Goal: Check status: Check status

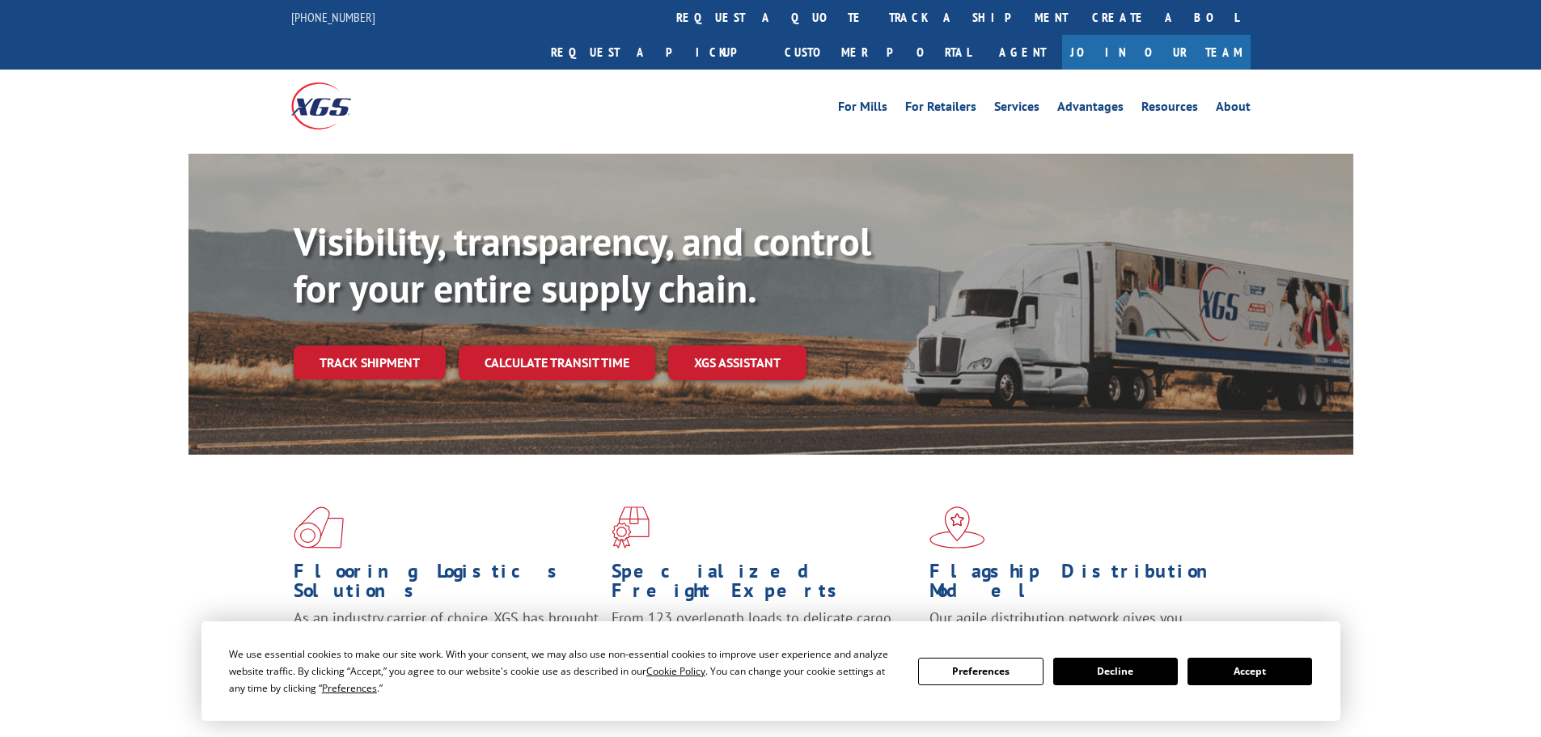
click at [1289, 675] on button "Accept" at bounding box center [1250, 672] width 125 height 28
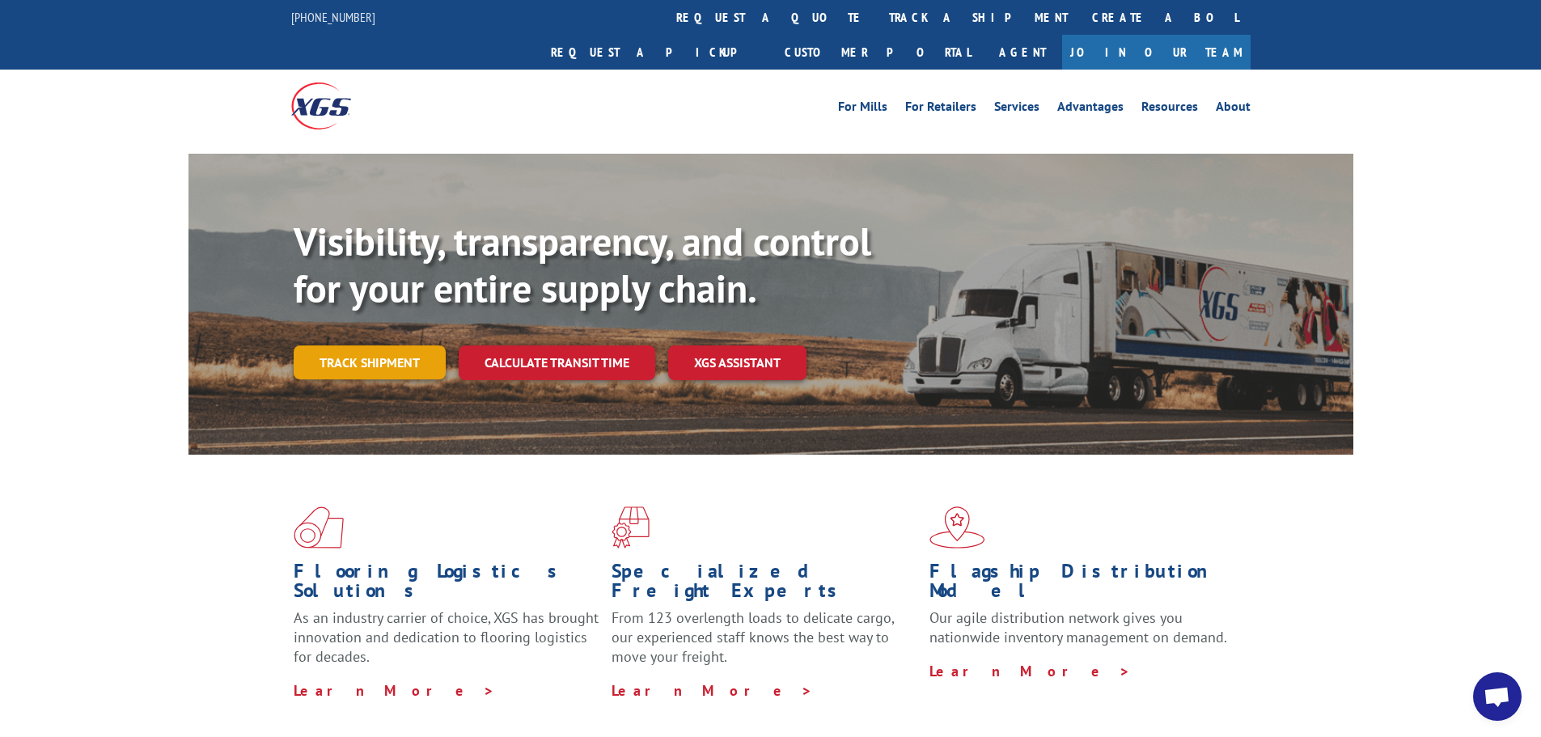
click at [358, 345] on link "Track shipment" at bounding box center [370, 362] width 152 height 34
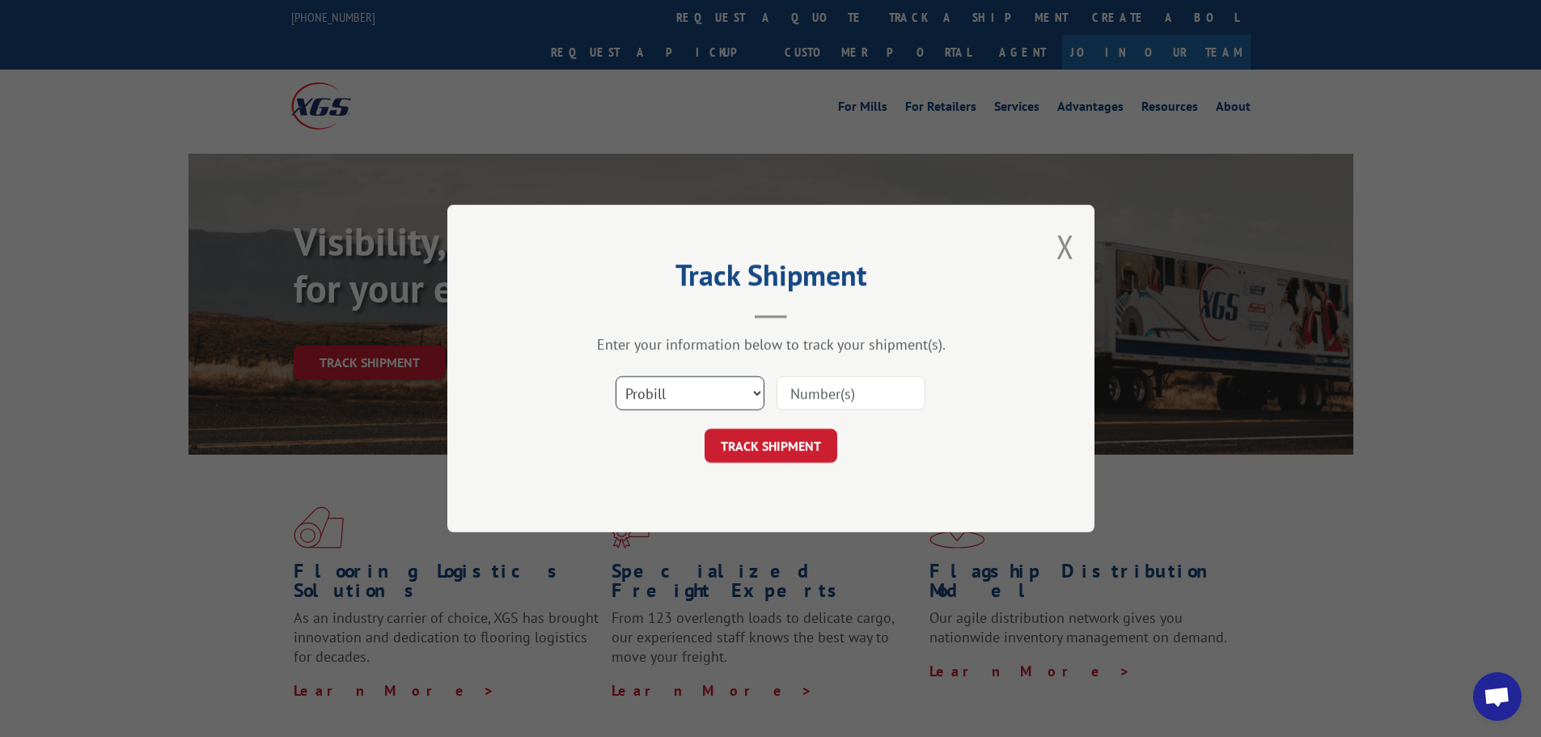
click at [657, 401] on select "Select category... Probill BOL PO" at bounding box center [690, 393] width 149 height 34
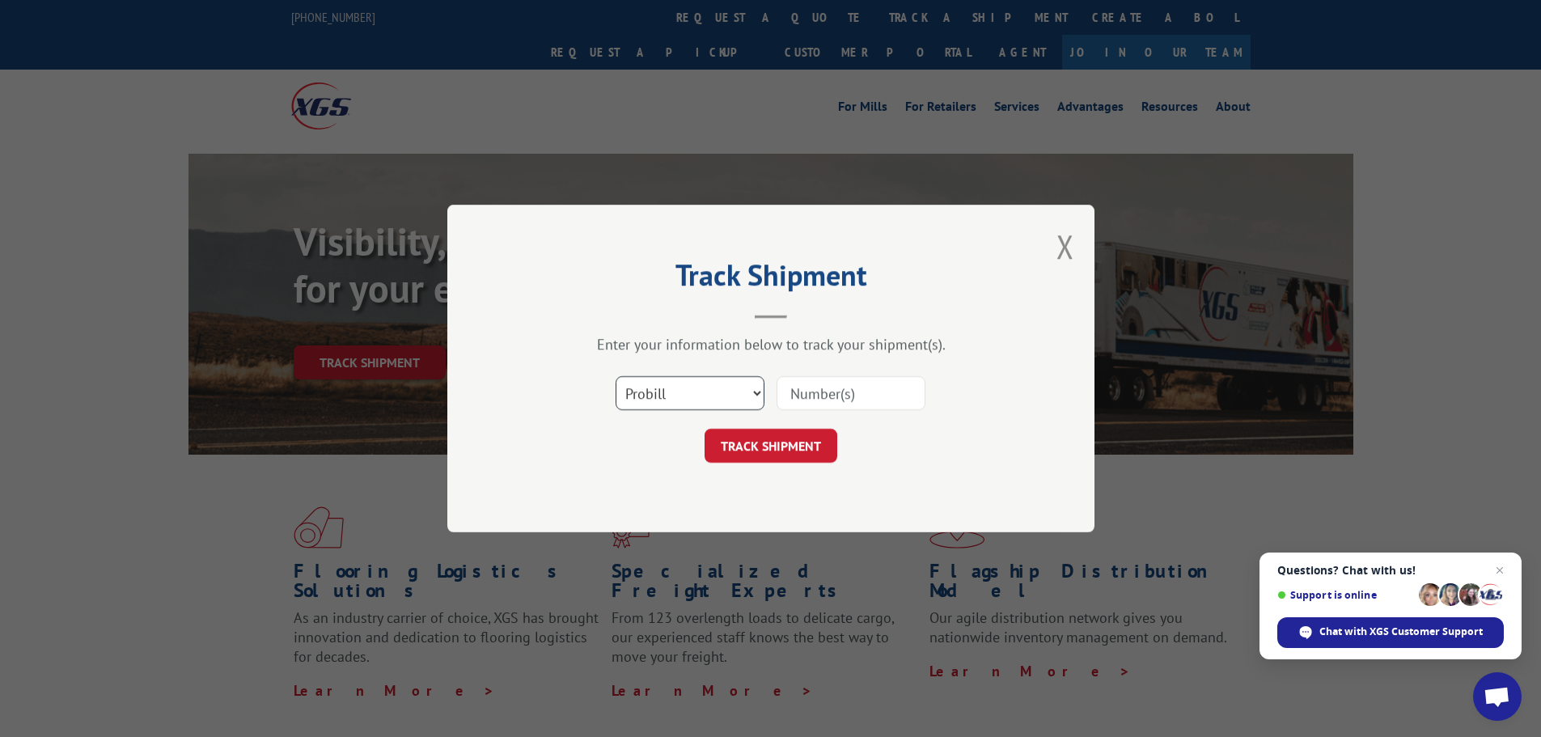
select select "bol"
click at [616, 376] on select "Select category... Probill BOL PO" at bounding box center [690, 393] width 149 height 34
click at [792, 388] on input at bounding box center [851, 393] width 149 height 34
paste input "449407"
type input "449407"
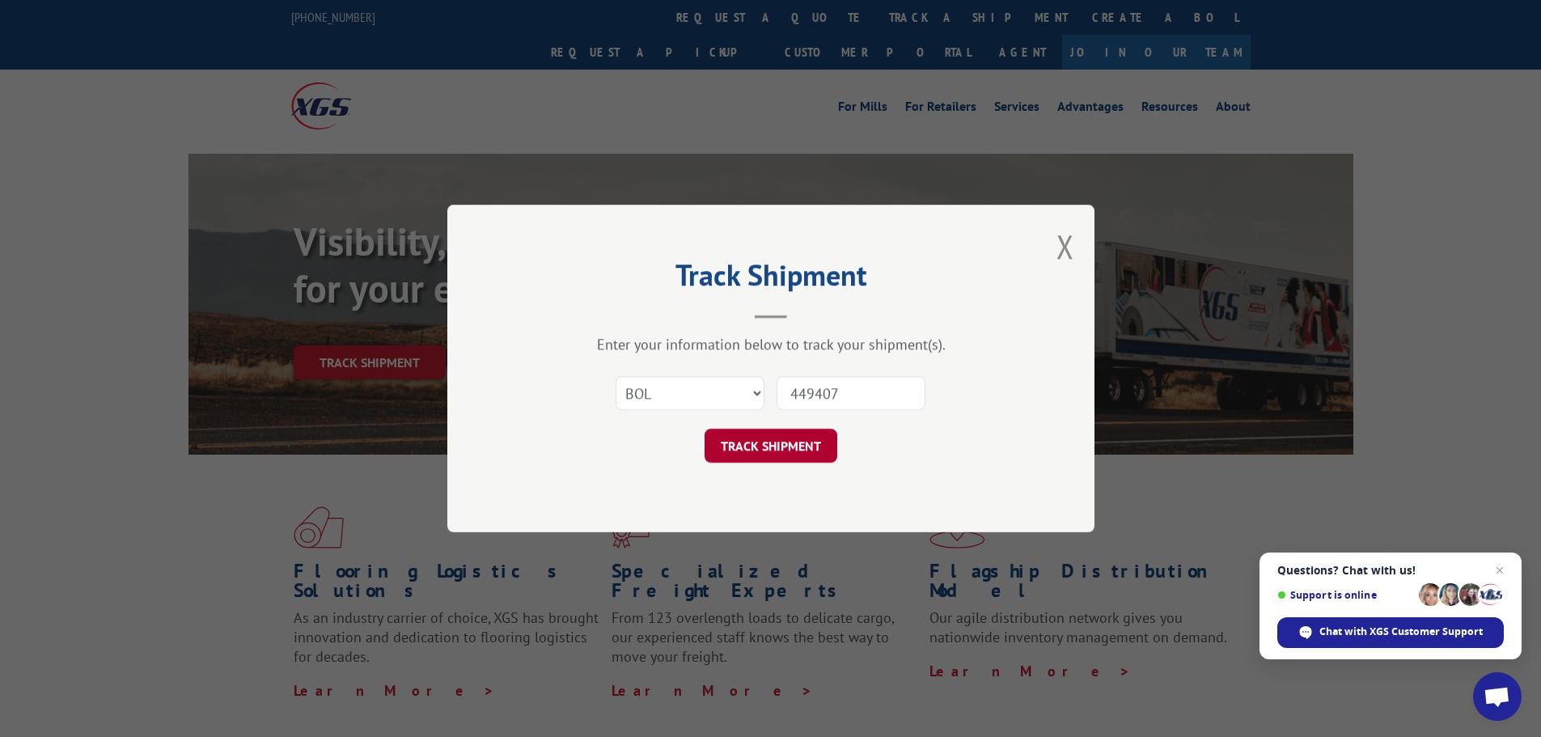
click at [736, 456] on button "TRACK SHIPMENT" at bounding box center [771, 446] width 133 height 34
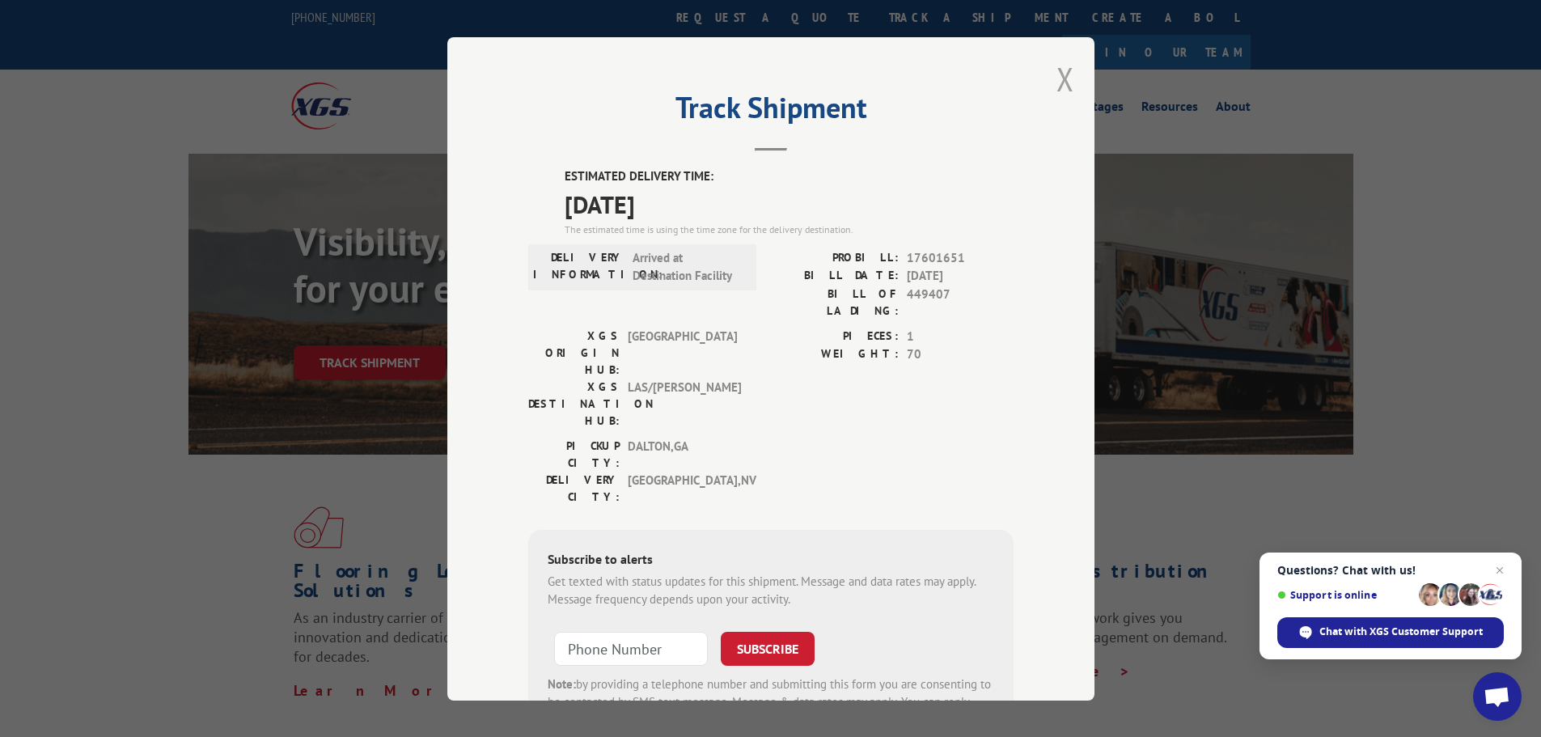
click at [1064, 78] on button "Close modal" at bounding box center [1066, 78] width 18 height 43
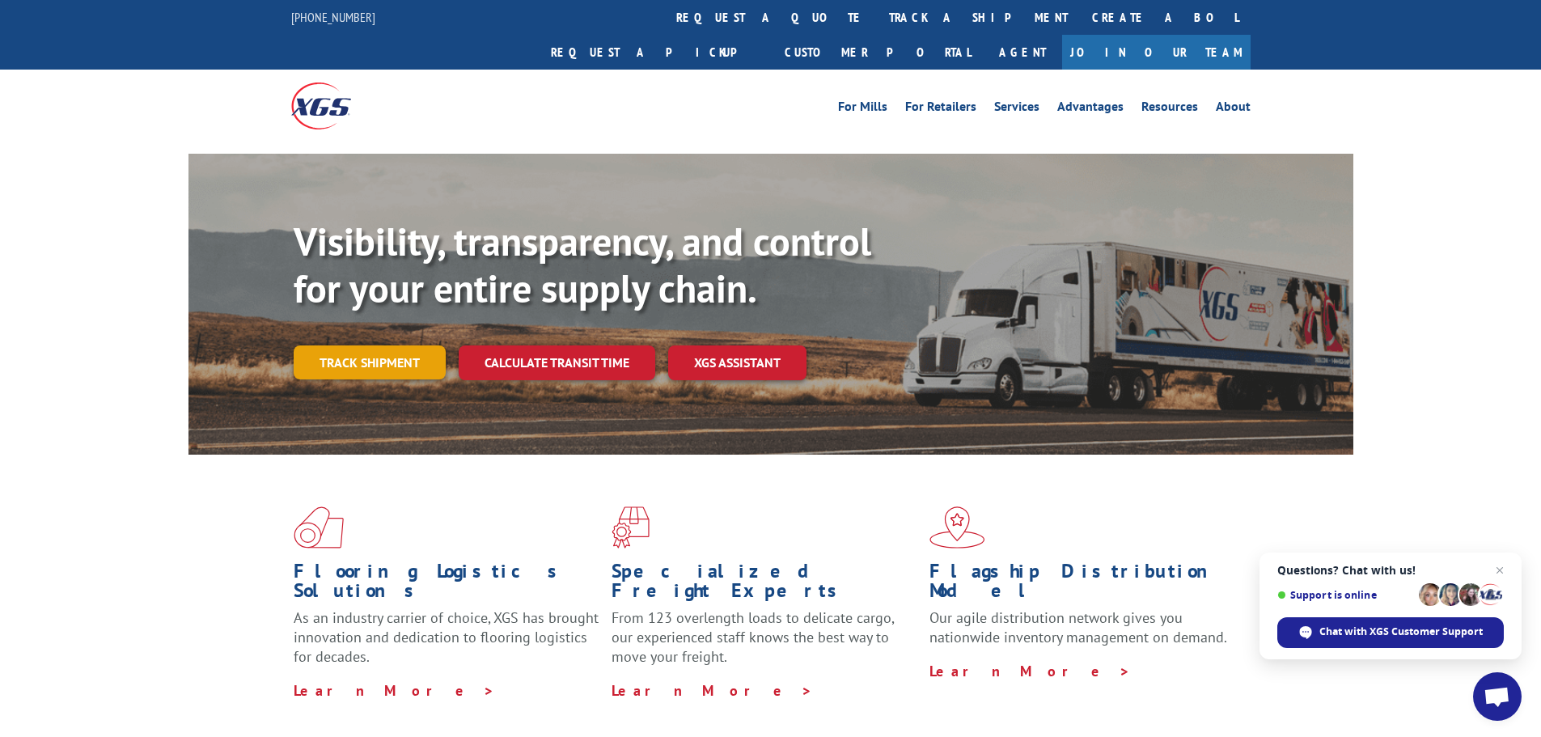
click at [376, 345] on link "Track shipment" at bounding box center [370, 362] width 152 height 34
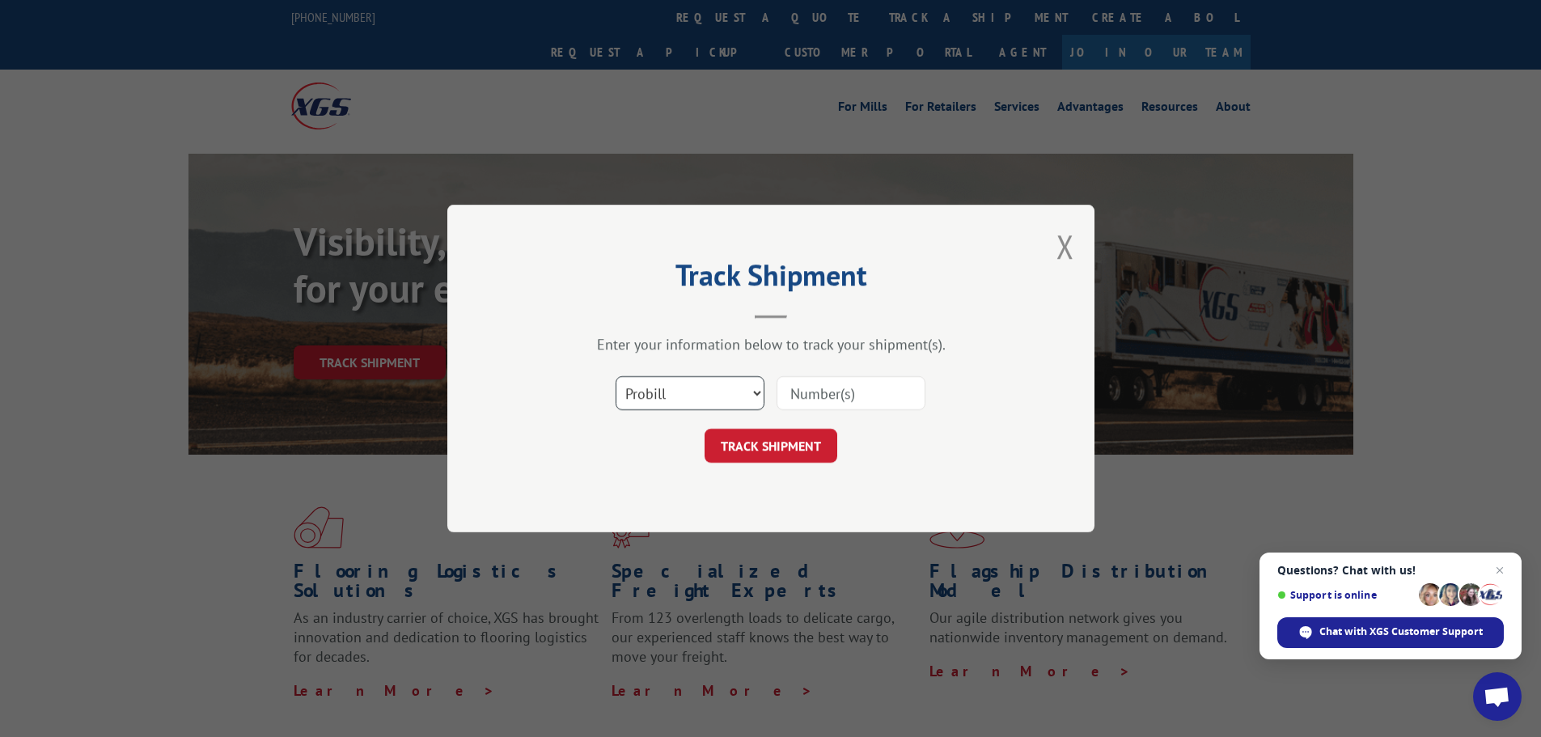
click at [629, 396] on select "Select category... Probill BOL PO" at bounding box center [690, 393] width 149 height 34
select select "bol"
click at [616, 376] on select "Select category... Probill BOL PO" at bounding box center [690, 393] width 149 height 34
click at [807, 394] on input at bounding box center [851, 393] width 149 height 34
paste input "6046302"
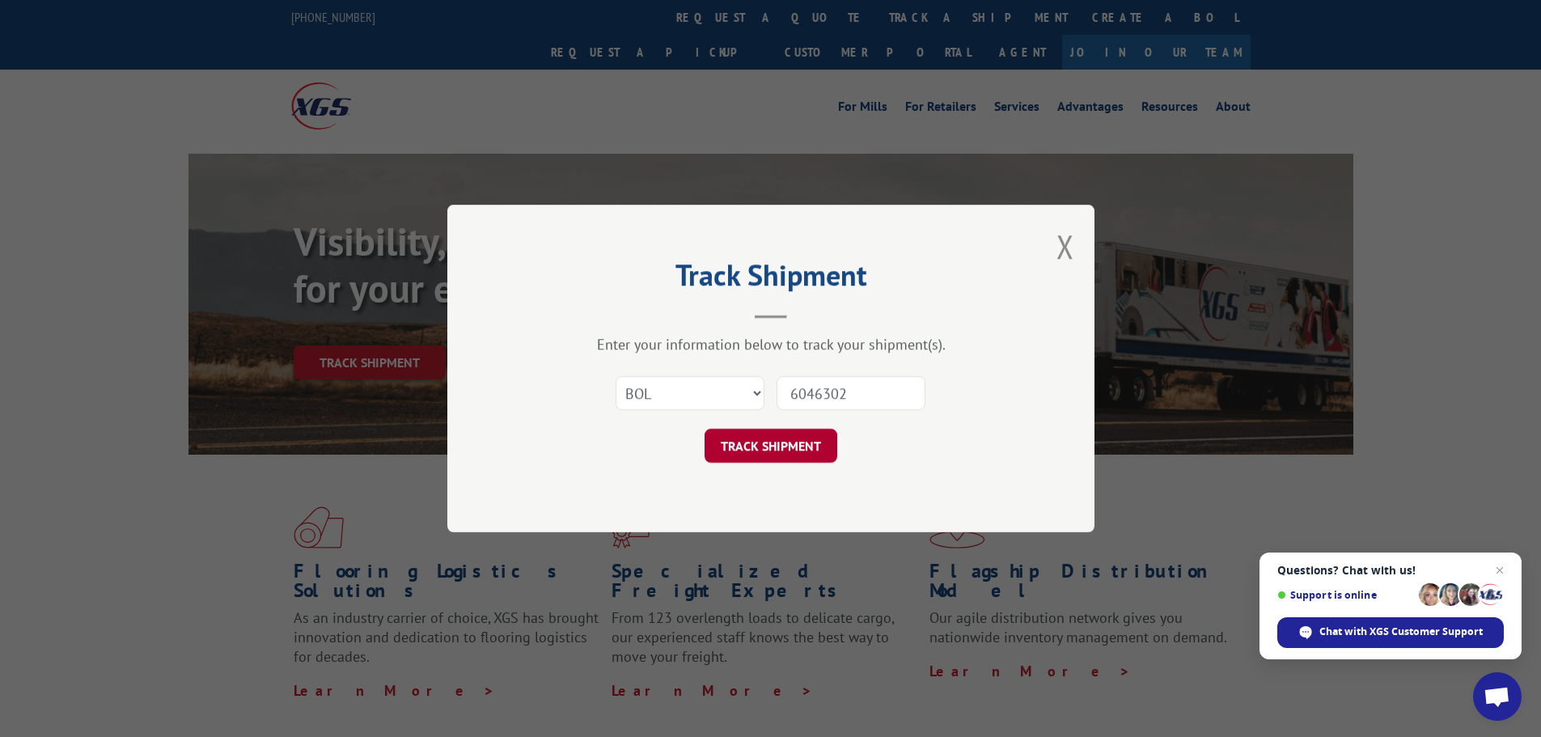
type input "6046302"
click at [755, 451] on button "TRACK SHIPMENT" at bounding box center [771, 446] width 133 height 34
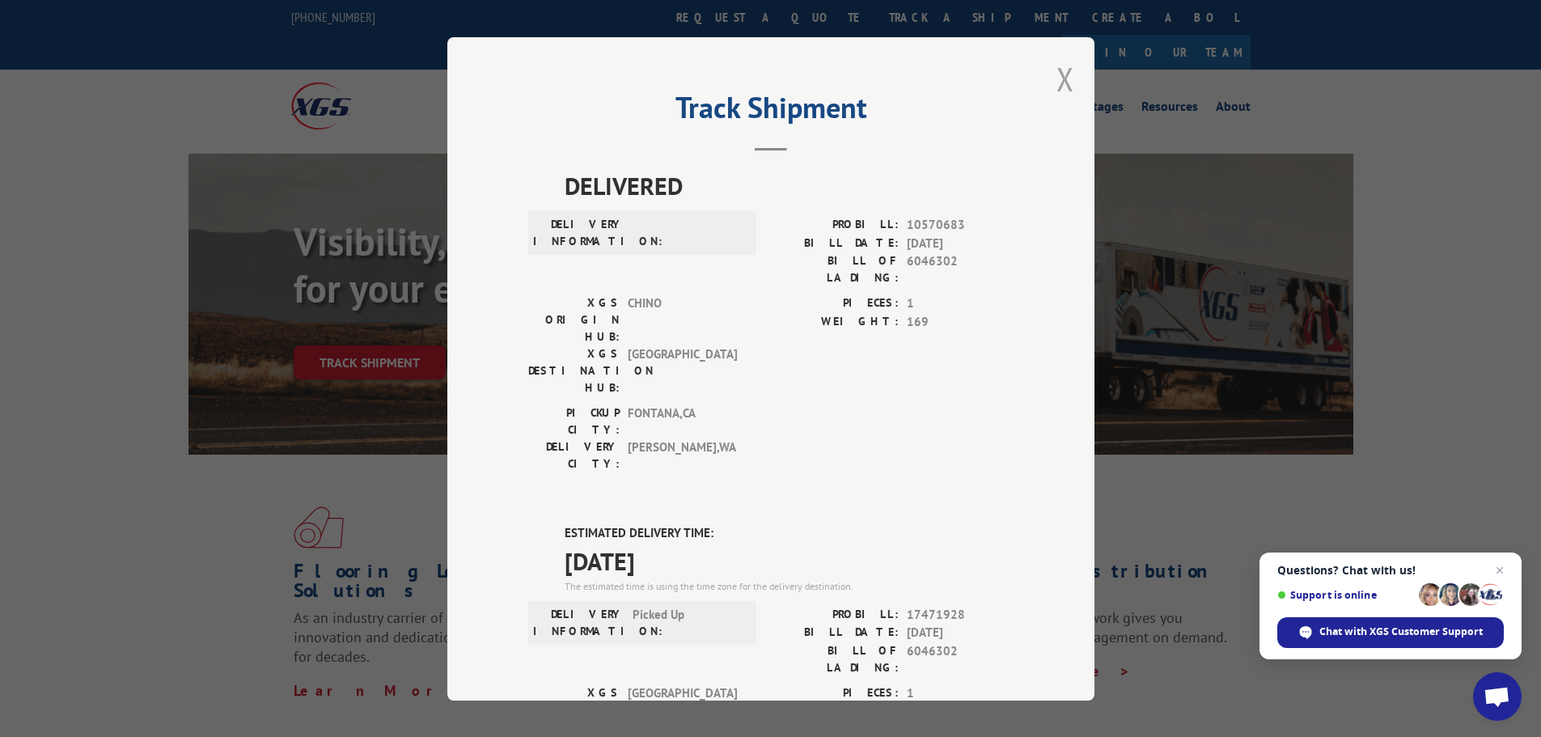
click at [1057, 77] on button "Close modal" at bounding box center [1066, 78] width 18 height 43
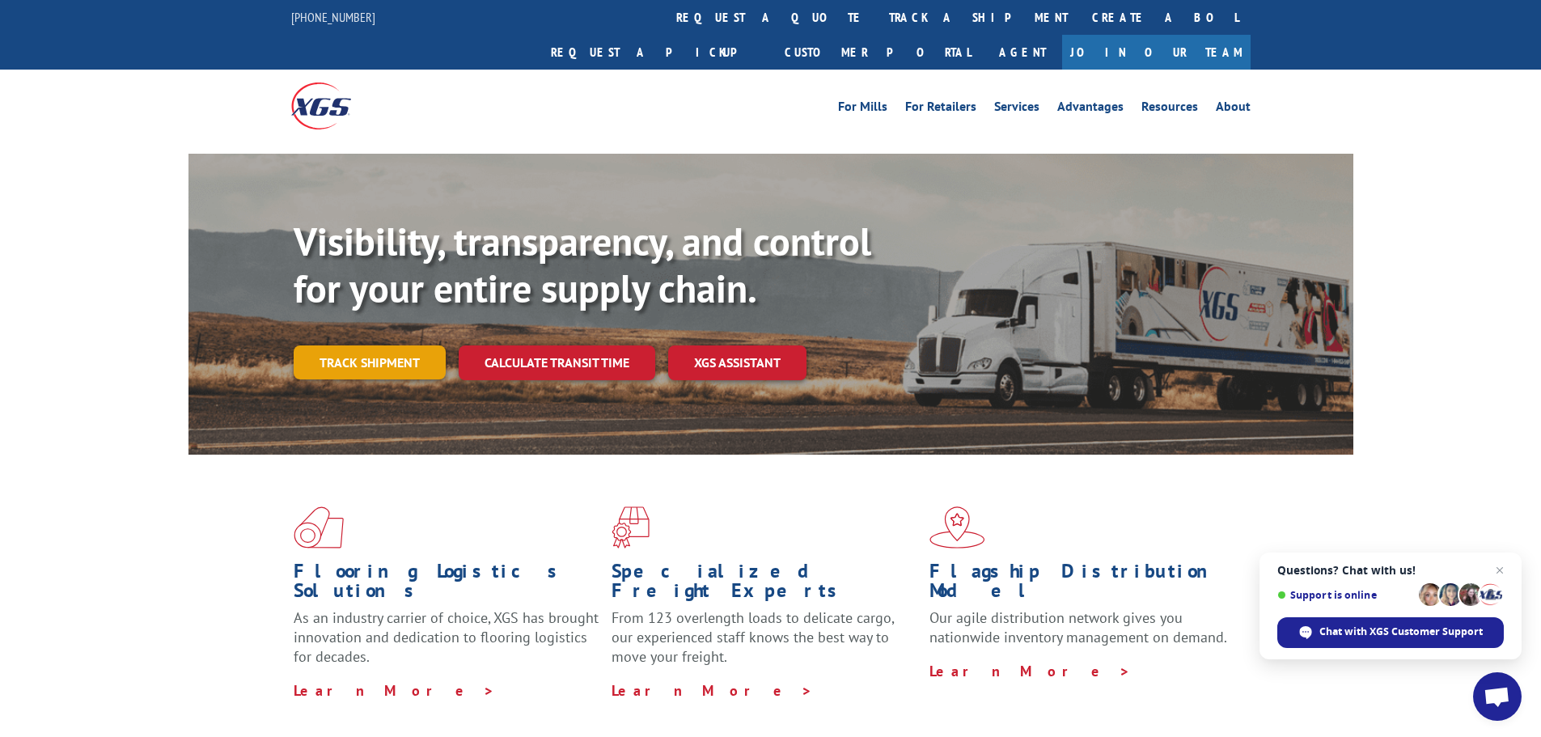
click at [312, 345] on link "Track shipment" at bounding box center [370, 362] width 152 height 34
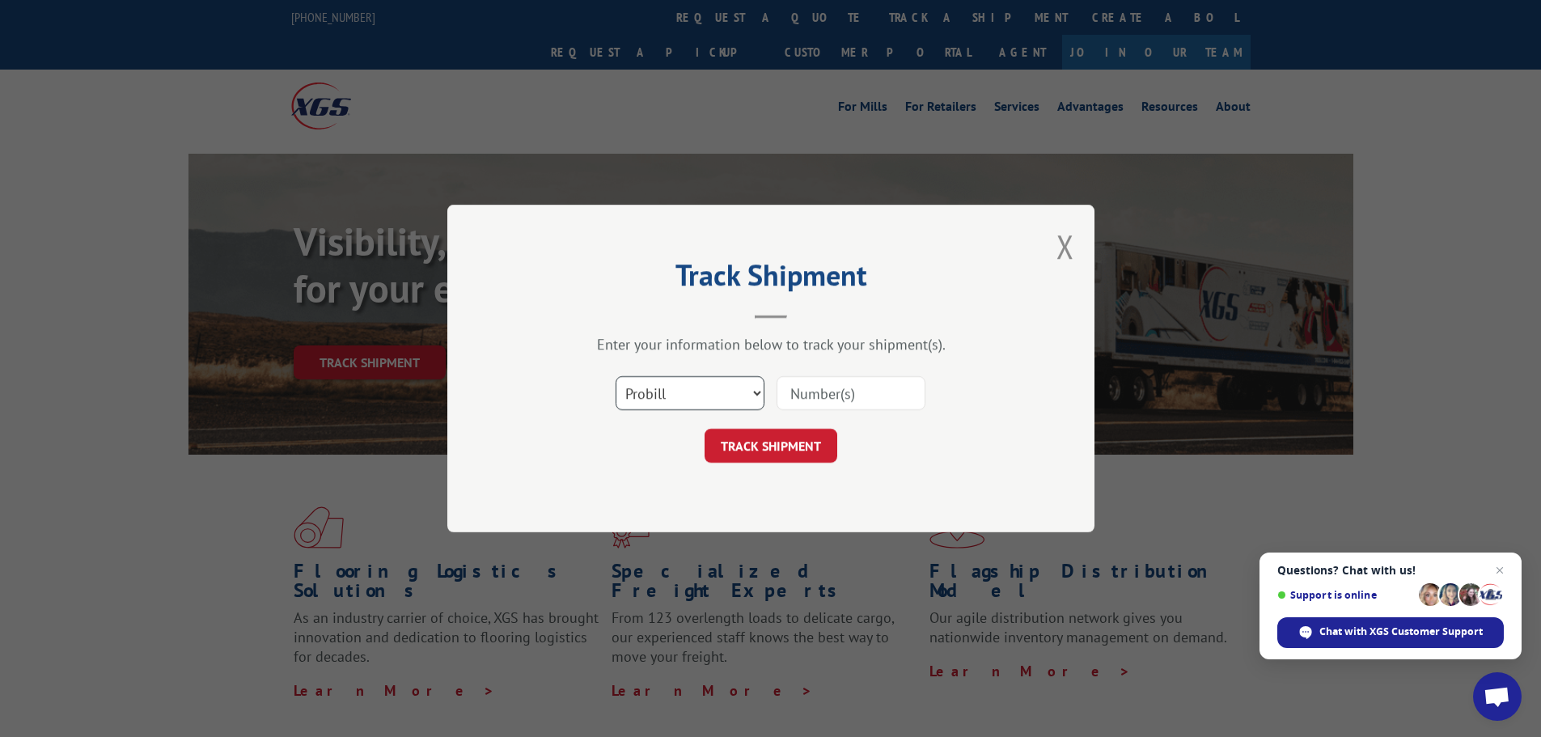
click at [640, 397] on select "Select category... Probill BOL PO" at bounding box center [690, 393] width 149 height 34
select select "bol"
click at [616, 376] on select "Select category... Probill BOL PO" at bounding box center [690, 393] width 149 height 34
click at [801, 391] on input at bounding box center [851, 393] width 149 height 34
paste input "6014303"
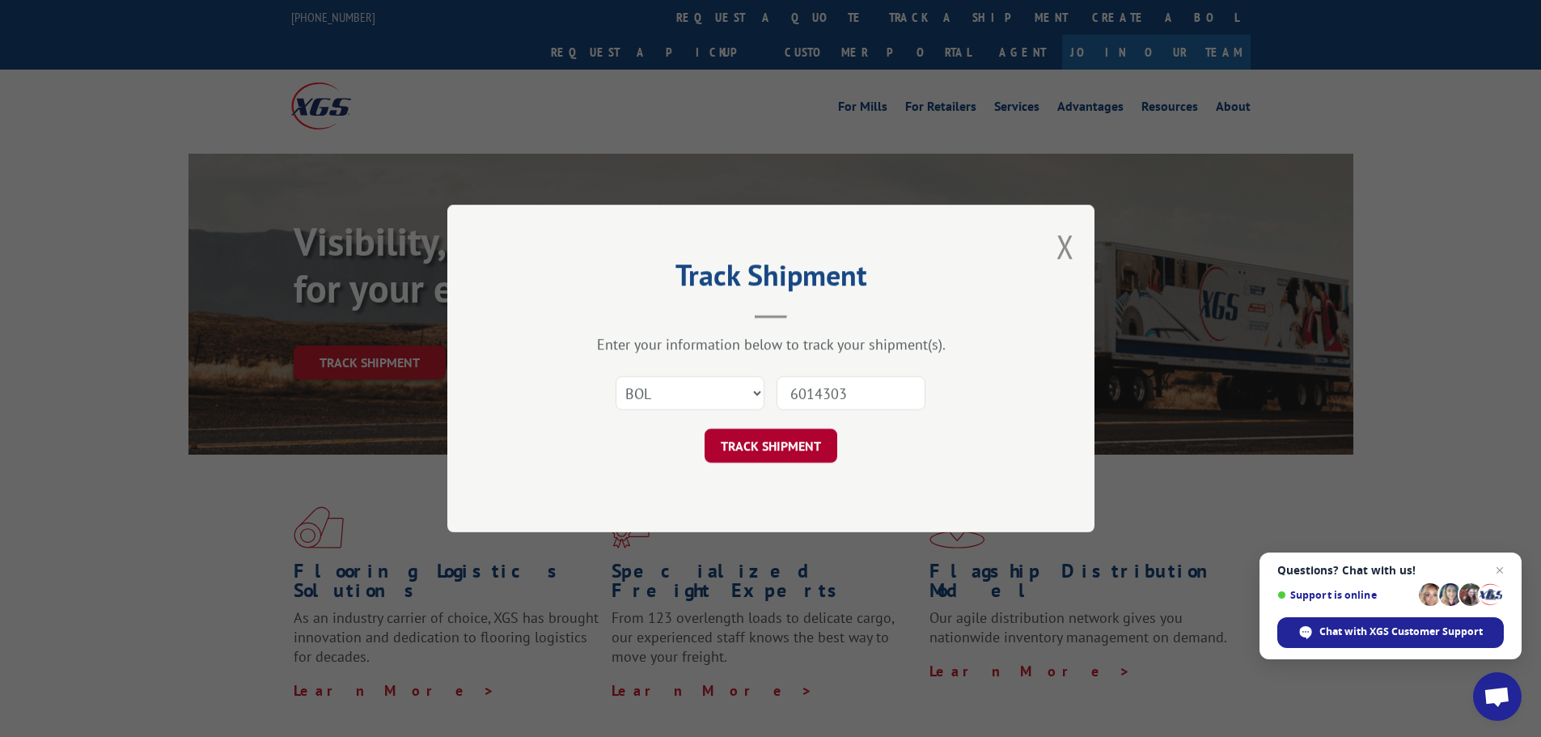
type input "6014303"
click at [775, 454] on button "TRACK SHIPMENT" at bounding box center [771, 446] width 133 height 34
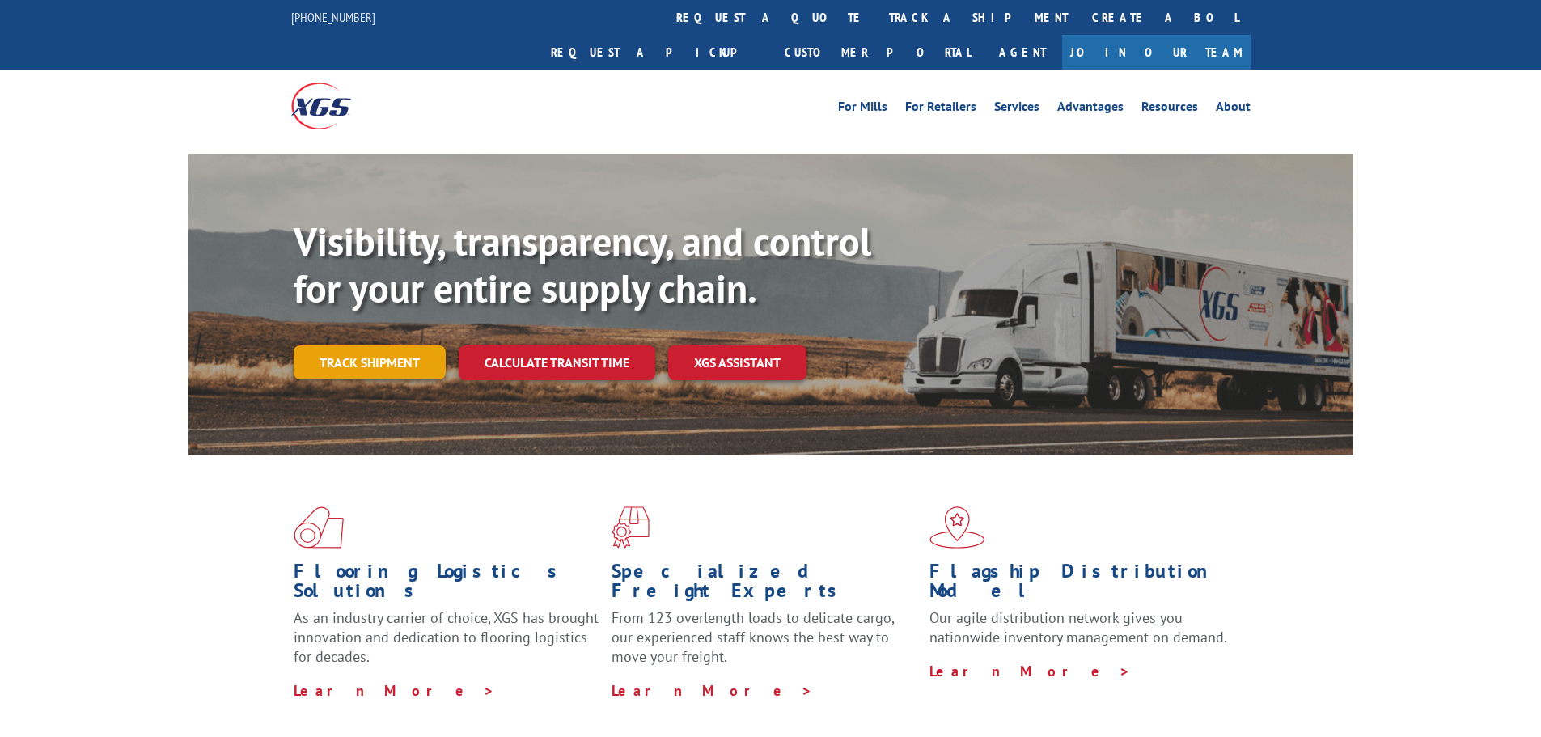
click at [379, 345] on link "Track shipment" at bounding box center [370, 362] width 152 height 34
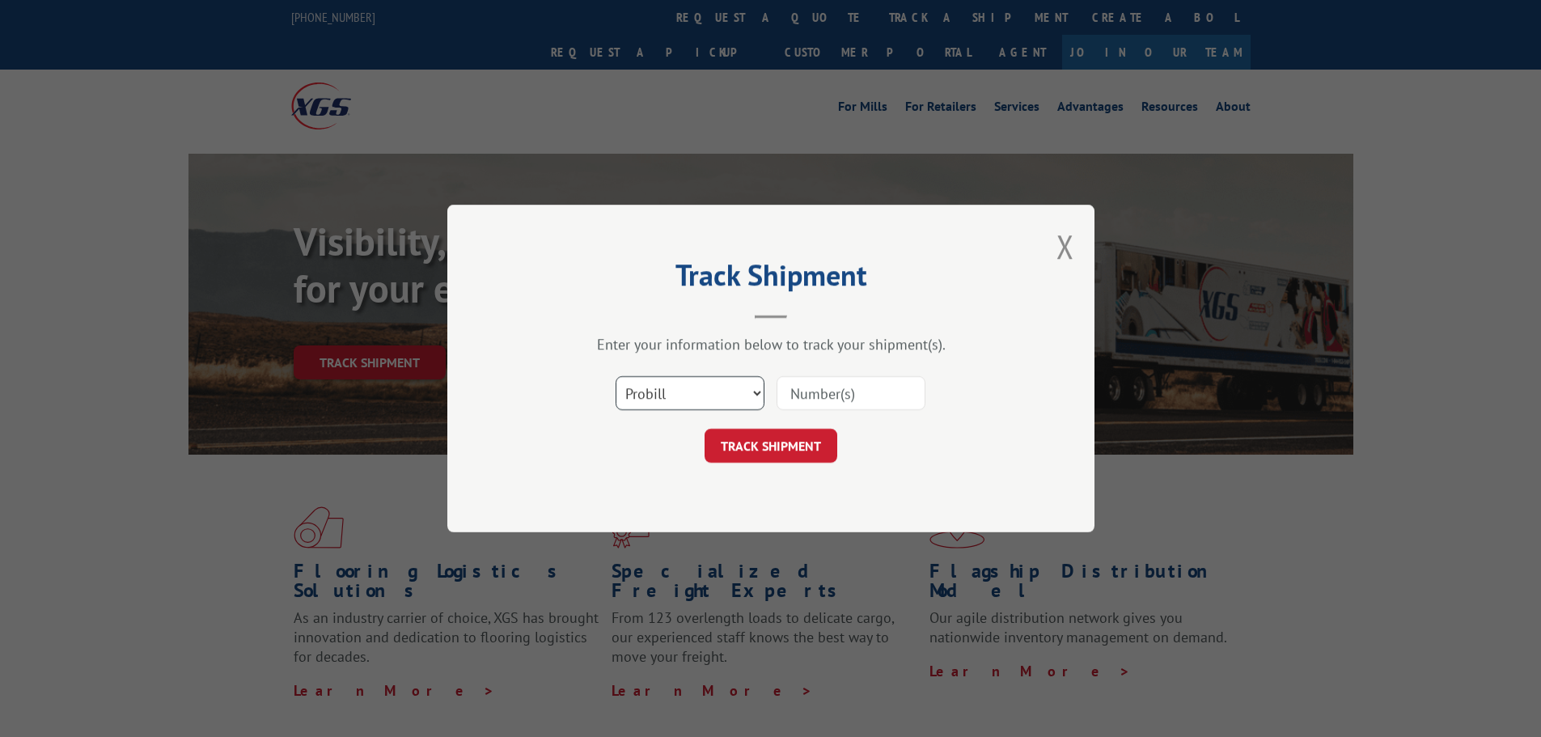
click at [682, 388] on select "Select category... Probill BOL PO" at bounding box center [690, 393] width 149 height 34
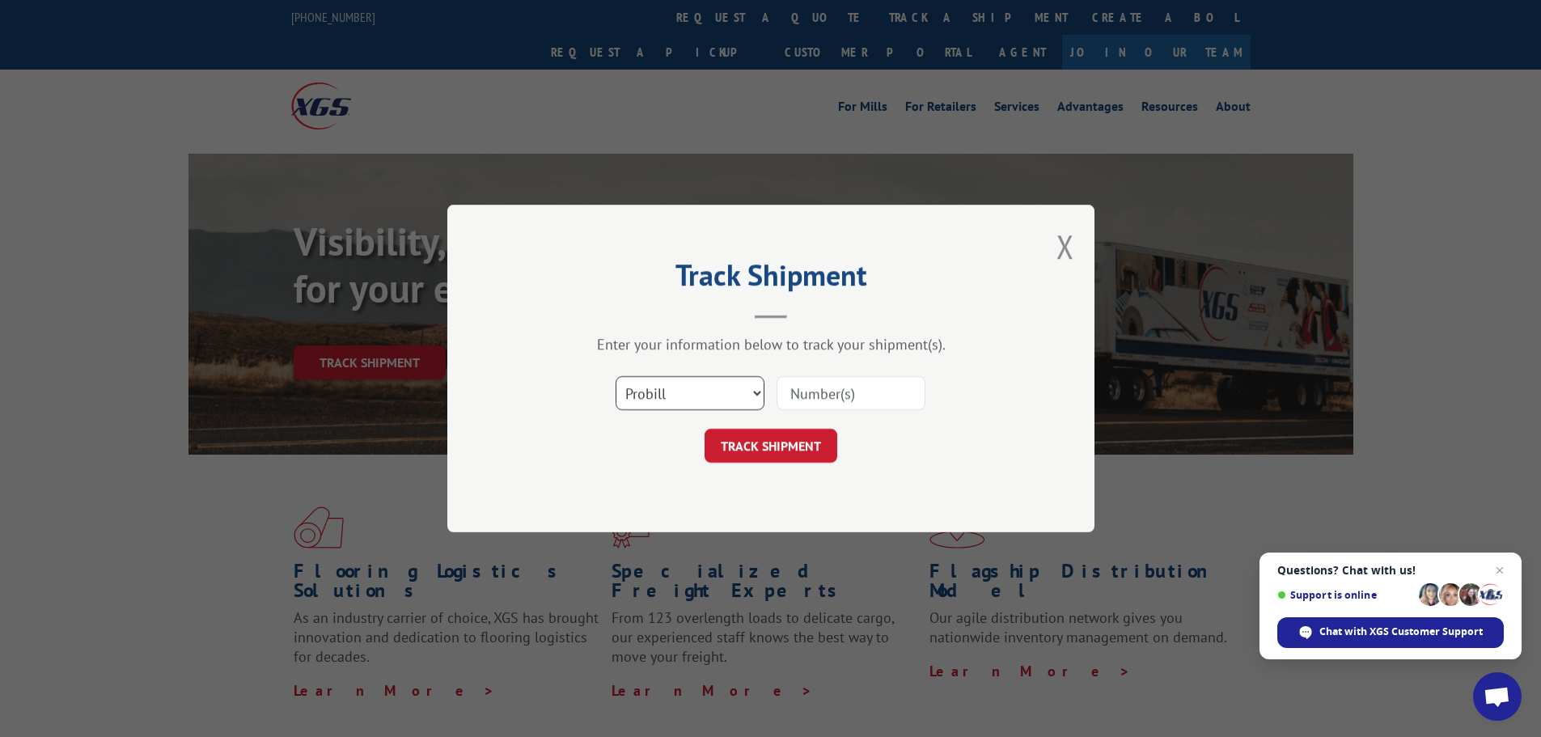
select select "bol"
click at [616, 376] on select "Select category... Probill BOL PO" at bounding box center [690, 393] width 149 height 34
click at [856, 404] on input at bounding box center [851, 393] width 149 height 34
paste input "6044807"
type input "6044807"
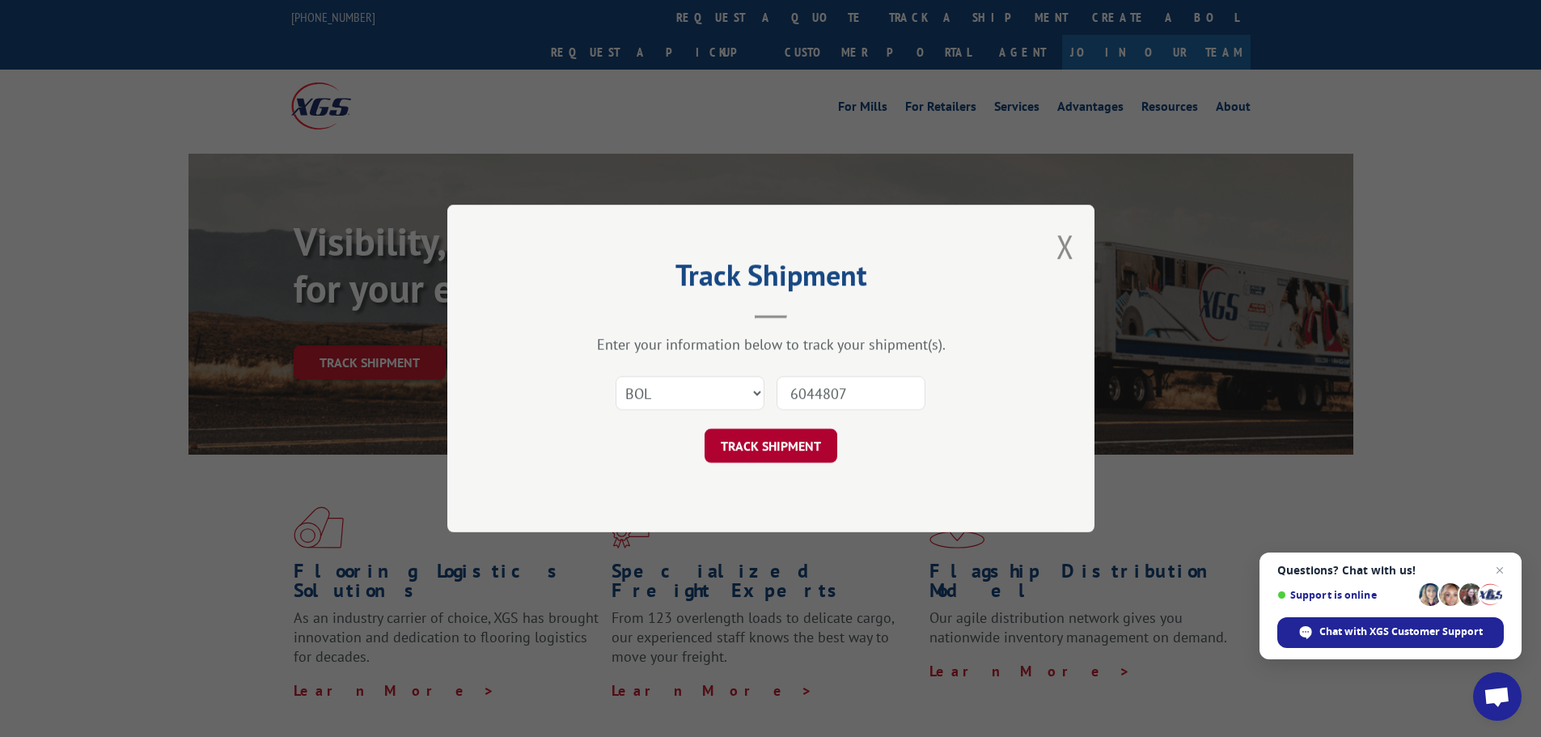
click at [774, 451] on button "TRACK SHIPMENT" at bounding box center [771, 446] width 133 height 34
